Goal: Task Accomplishment & Management: Manage account settings

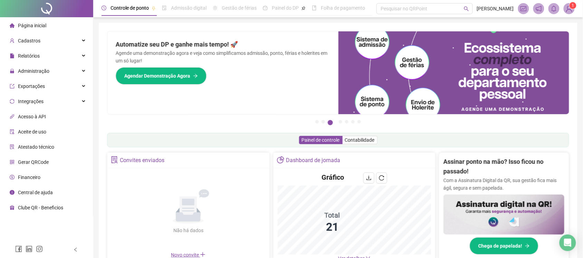
click at [571, 8] on sup "1" at bounding box center [572, 5] width 7 height 7
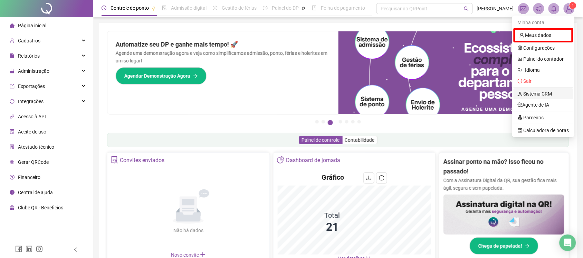
click at [536, 96] on link "Sistema CRM" at bounding box center [535, 94] width 35 height 6
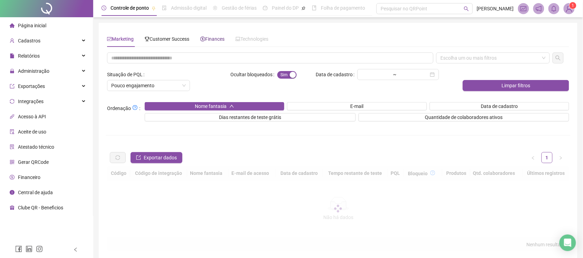
click at [214, 42] on div "Finances" at bounding box center [212, 39] width 24 height 8
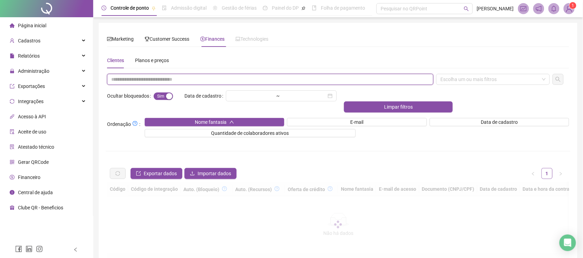
click at [190, 75] on input "text" at bounding box center [270, 79] width 326 height 11
paste input "**********"
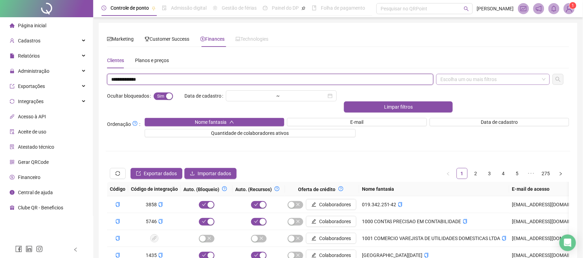
click at [492, 82] on div "Escolha um ou mais filtros" at bounding box center [493, 79] width 114 height 11
type input "**********"
drag, startPoint x: 444, startPoint y: 118, endPoint x: 589, endPoint y: 73, distance: 151.7
click at [444, 118] on div "CNPJ/CPF" at bounding box center [493, 116] width 103 height 8
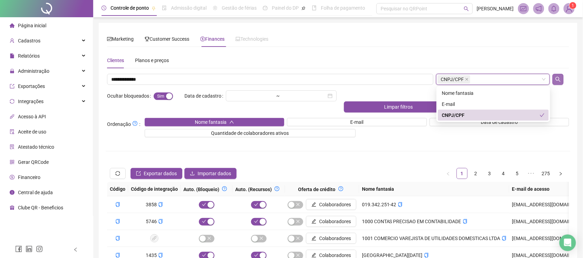
click at [558, 75] on button "button" at bounding box center [558, 79] width 11 height 11
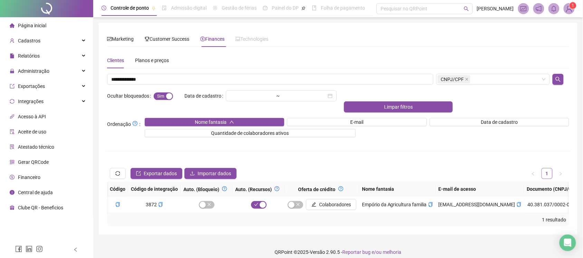
scroll to position [0, 404]
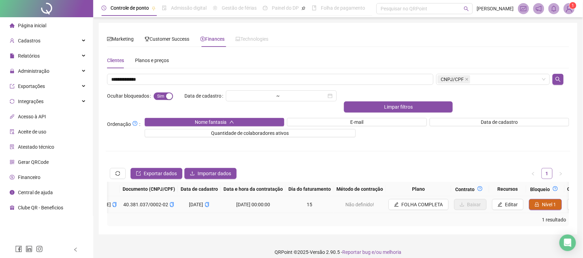
click at [533, 199] on button "Nível 1" at bounding box center [545, 204] width 33 height 11
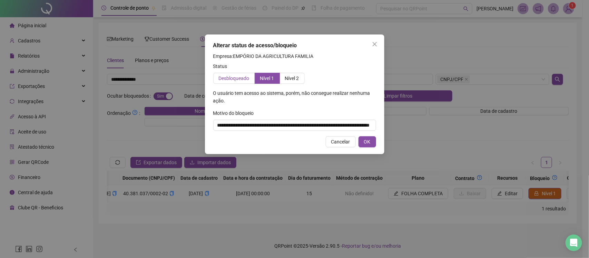
click at [246, 73] on label "Desbloqueado" at bounding box center [234, 78] width 42 height 11
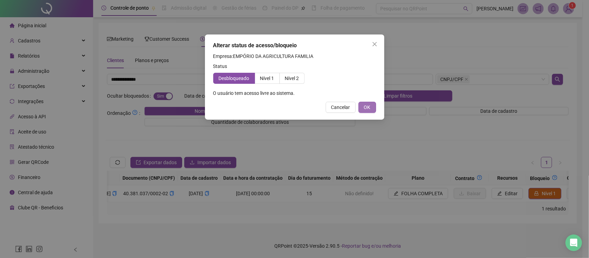
click at [372, 111] on button "OK" at bounding box center [368, 107] width 18 height 11
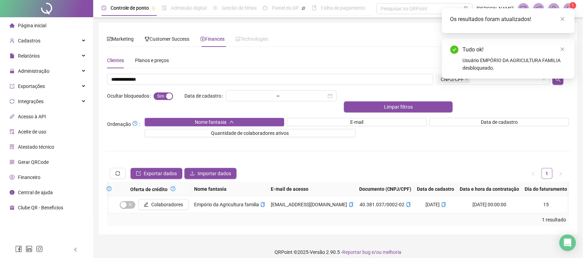
scroll to position [0, 0]
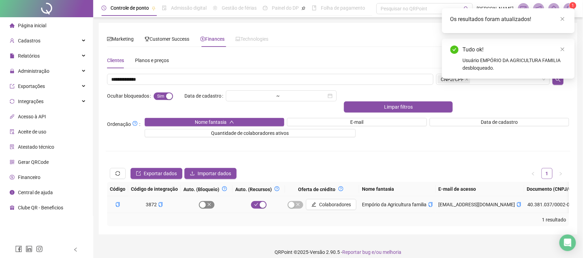
drag, startPoint x: 222, startPoint y: 192, endPoint x: 213, endPoint y: 192, distance: 8.6
click at [217, 196] on td at bounding box center [207, 204] width 52 height 17
click at [210, 201] on span "button" at bounding box center [207, 205] width 16 height 8
